Goal: Use online tool/utility: Utilize a website feature to perform a specific function

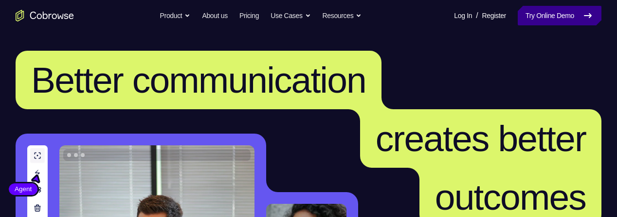
click at [565, 12] on link "Try Online Demo" at bounding box center [560, 15] width 84 height 19
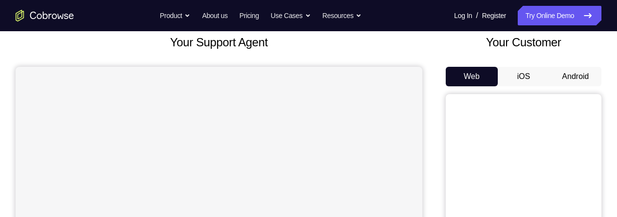
scroll to position [60, 0]
click at [574, 71] on button "Android" at bounding box center [575, 75] width 52 height 19
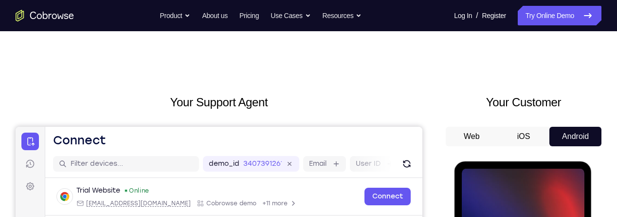
scroll to position [0, 0]
click at [568, 137] on button "Android" at bounding box center [575, 136] width 52 height 19
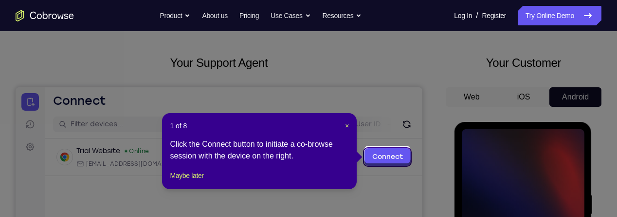
scroll to position [74, 0]
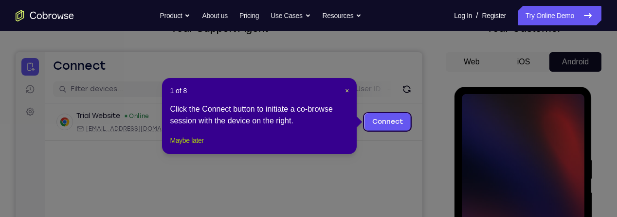
click at [192, 146] on button "Maybe later" at bounding box center [187, 140] width 34 height 12
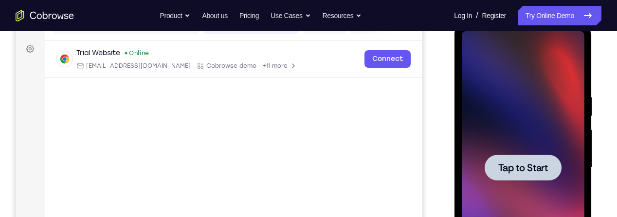
scroll to position [138, 0]
click at [537, 170] on span "Tap to Start" at bounding box center [523, 167] width 50 height 10
click at [534, 162] on span "Tap to Start" at bounding box center [523, 167] width 50 height 10
click at [517, 166] on span "Tap to Start" at bounding box center [523, 167] width 50 height 10
click at [518, 168] on span "Tap to Start" at bounding box center [523, 167] width 50 height 10
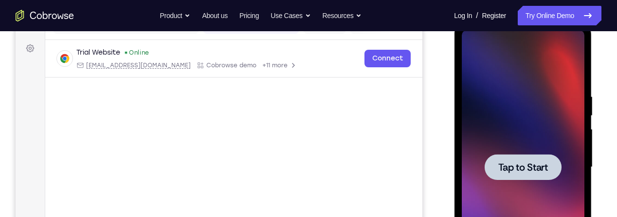
click at [512, 158] on div at bounding box center [522, 167] width 77 height 26
click at [512, 159] on div at bounding box center [522, 167] width 77 height 26
click at [513, 169] on span "Tap to Start" at bounding box center [523, 167] width 50 height 10
click at [513, 168] on span "Tap to Start" at bounding box center [523, 167] width 50 height 10
click at [513, 162] on span "Tap to Start" at bounding box center [523, 167] width 50 height 10
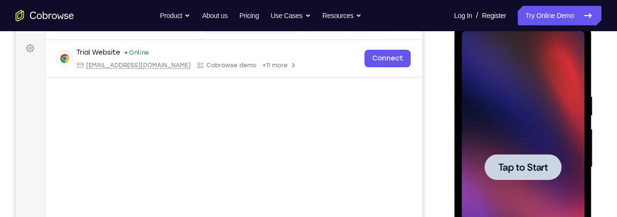
click at [513, 164] on span "Tap to Start" at bounding box center [523, 167] width 50 height 10
click at [510, 159] on div at bounding box center [522, 167] width 77 height 26
click at [513, 163] on span "Tap to Start" at bounding box center [523, 167] width 50 height 10
click at [517, 158] on div at bounding box center [522, 167] width 77 height 26
click at [512, 165] on span "Tap to Start" at bounding box center [523, 167] width 50 height 10
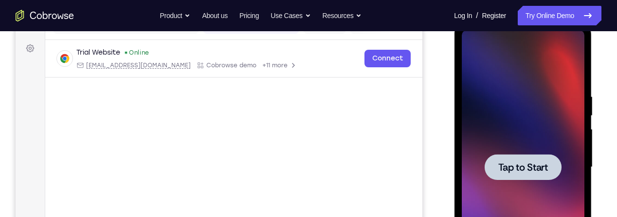
click at [518, 158] on div at bounding box center [522, 167] width 77 height 26
click at [512, 163] on span "Tap to Start" at bounding box center [523, 167] width 50 height 10
click at [514, 166] on span "Tap to Start" at bounding box center [523, 167] width 50 height 10
click at [514, 168] on span "Tap to Start" at bounding box center [523, 167] width 50 height 10
click at [518, 166] on span "Tap to Start" at bounding box center [523, 167] width 50 height 10
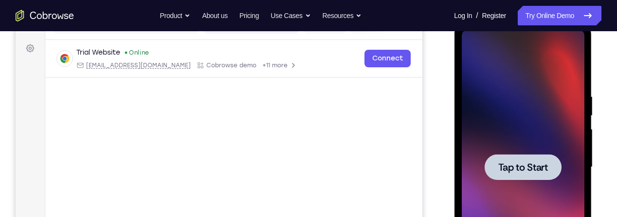
click at [516, 172] on span "Tap to Start" at bounding box center [523, 167] width 50 height 10
click at [513, 166] on span "Tap to Start" at bounding box center [523, 167] width 50 height 10
click at [512, 168] on span "Tap to Start" at bounding box center [523, 167] width 50 height 10
click at [511, 168] on span "Tap to Start" at bounding box center [523, 167] width 50 height 10
click at [509, 176] on div at bounding box center [522, 167] width 77 height 26
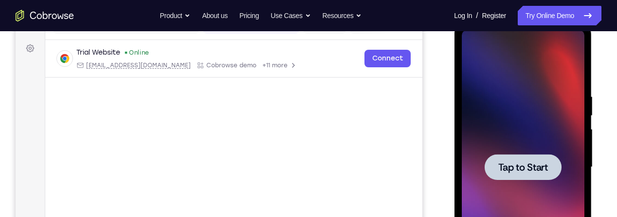
click at [508, 180] on div at bounding box center [522, 167] width 123 height 273
click at [506, 173] on div at bounding box center [522, 167] width 77 height 26
click at [509, 172] on span "Tap to Start" at bounding box center [523, 167] width 50 height 10
click at [511, 169] on span "Tap to Start" at bounding box center [523, 167] width 50 height 10
click at [510, 164] on span "Tap to Start" at bounding box center [523, 167] width 50 height 10
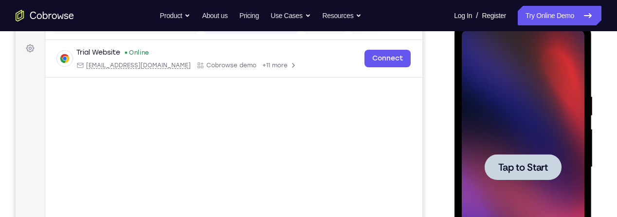
click at [501, 156] on div at bounding box center [522, 167] width 77 height 26
click at [506, 165] on span "Tap to Start" at bounding box center [523, 167] width 50 height 10
click at [526, 168] on span "Tap to Start" at bounding box center [523, 167] width 50 height 10
click at [523, 177] on div at bounding box center [522, 167] width 77 height 26
click at [519, 172] on span "Tap to Start" at bounding box center [523, 167] width 50 height 10
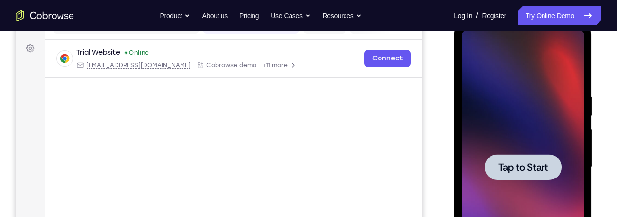
click at [521, 162] on span "Tap to Start" at bounding box center [523, 167] width 50 height 10
click at [522, 167] on span "Tap to Start" at bounding box center [523, 167] width 50 height 10
click at [522, 164] on span "Tap to Start" at bounding box center [523, 167] width 50 height 10
click at [521, 163] on span "Tap to Start" at bounding box center [523, 167] width 50 height 10
click at [531, 181] on div at bounding box center [522, 167] width 123 height 273
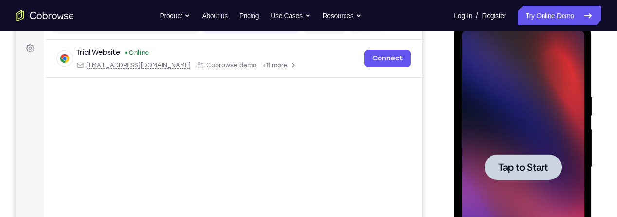
click at [531, 181] on div at bounding box center [522, 167] width 123 height 273
click at [533, 174] on div at bounding box center [522, 167] width 77 height 26
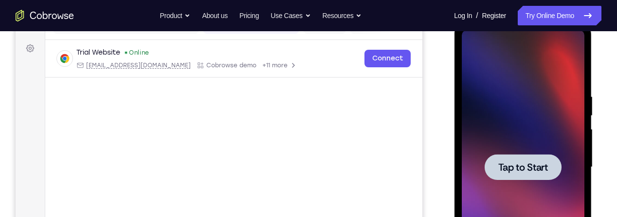
click at [533, 174] on div at bounding box center [522, 167] width 77 height 26
click at [537, 162] on span "Tap to Start" at bounding box center [523, 167] width 50 height 10
click at [529, 172] on span "Tap to Start" at bounding box center [523, 167] width 50 height 10
click at [527, 162] on span "Tap to Start" at bounding box center [523, 167] width 50 height 10
click at [532, 163] on span "Tap to Start" at bounding box center [523, 167] width 50 height 10
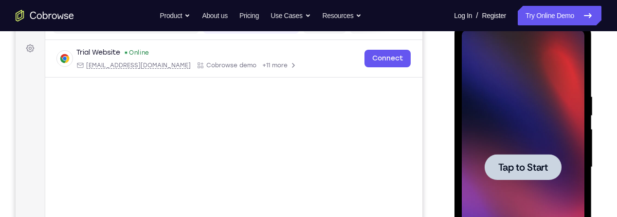
click at [528, 164] on span "Tap to Start" at bounding box center [523, 167] width 50 height 10
click at [526, 168] on span "Tap to Start" at bounding box center [523, 167] width 50 height 10
click at [519, 172] on span "Tap to Start" at bounding box center [523, 167] width 50 height 10
click at [529, 157] on div at bounding box center [522, 167] width 77 height 26
click at [529, 168] on span "Tap to Start" at bounding box center [523, 167] width 50 height 10
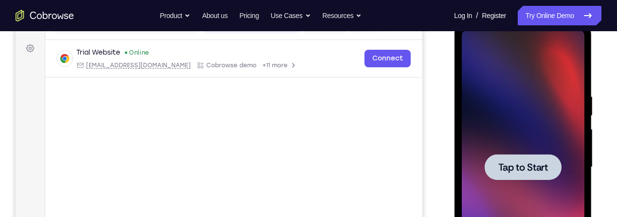
click at [529, 166] on span "Tap to Start" at bounding box center [523, 167] width 50 height 10
click at [529, 165] on span "Tap to Start" at bounding box center [523, 167] width 50 height 10
click at [527, 162] on span "Tap to Start" at bounding box center [523, 167] width 50 height 10
click at [526, 162] on span "Tap to Start" at bounding box center [523, 167] width 50 height 10
click at [525, 170] on span "Tap to Start" at bounding box center [523, 167] width 50 height 10
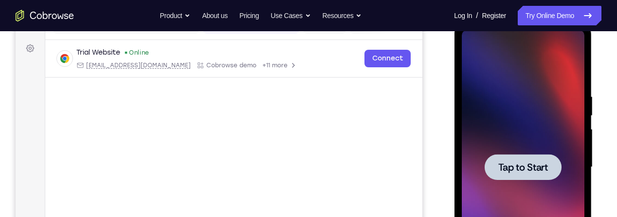
click at [528, 166] on span "Tap to Start" at bounding box center [523, 167] width 50 height 10
click at [528, 167] on span "Tap to Start" at bounding box center [523, 167] width 50 height 10
click at [527, 165] on span "Tap to Start" at bounding box center [523, 167] width 50 height 10
click at [528, 165] on span "Tap to Start" at bounding box center [523, 167] width 50 height 10
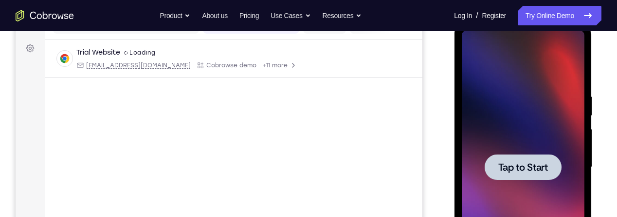
click at [528, 164] on span "Tap to Start" at bounding box center [523, 167] width 50 height 10
click at [528, 163] on span "Tap to Start" at bounding box center [523, 167] width 50 height 10
click at [529, 163] on span "Tap to Start" at bounding box center [523, 167] width 50 height 10
click at [529, 162] on span "Tap to Start" at bounding box center [523, 167] width 50 height 10
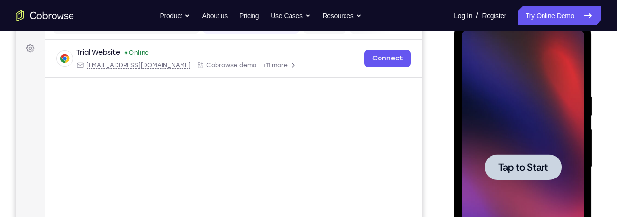
click at [530, 162] on span "Tap to Start" at bounding box center [523, 167] width 50 height 10
click at [531, 162] on span "Tap to Start" at bounding box center [523, 167] width 50 height 10
click at [532, 159] on div at bounding box center [522, 167] width 77 height 26
click at [531, 156] on div at bounding box center [522, 167] width 77 height 26
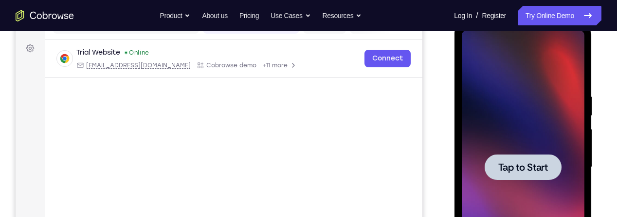
click at [529, 159] on div at bounding box center [522, 167] width 77 height 26
click at [532, 163] on span "Tap to Start" at bounding box center [523, 167] width 50 height 10
click at [529, 162] on span "Tap to Start" at bounding box center [523, 167] width 50 height 10
click at [529, 156] on div at bounding box center [522, 167] width 77 height 26
click at [528, 162] on span "Tap to Start" at bounding box center [523, 167] width 50 height 10
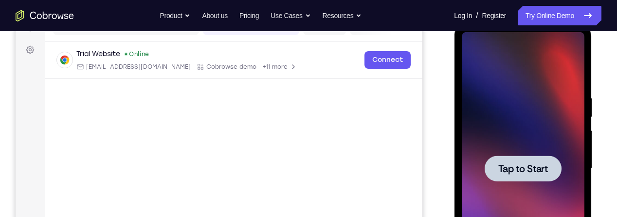
scroll to position [136, 0]
click at [534, 170] on span "Tap to Start" at bounding box center [523, 169] width 50 height 10
click at [535, 170] on span "Tap to Start" at bounding box center [523, 169] width 50 height 10
click at [532, 169] on span "Tap to Start" at bounding box center [523, 169] width 50 height 10
click at [530, 168] on span "Tap to Start" at bounding box center [523, 169] width 50 height 10
